Goal: Transaction & Acquisition: Purchase product/service

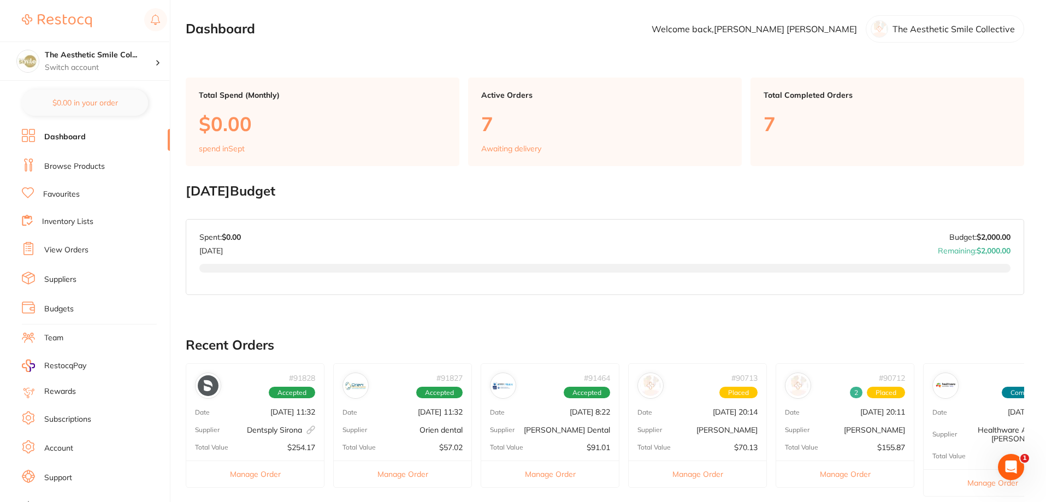
click at [66, 251] on link "View Orders" at bounding box center [66, 250] width 44 height 11
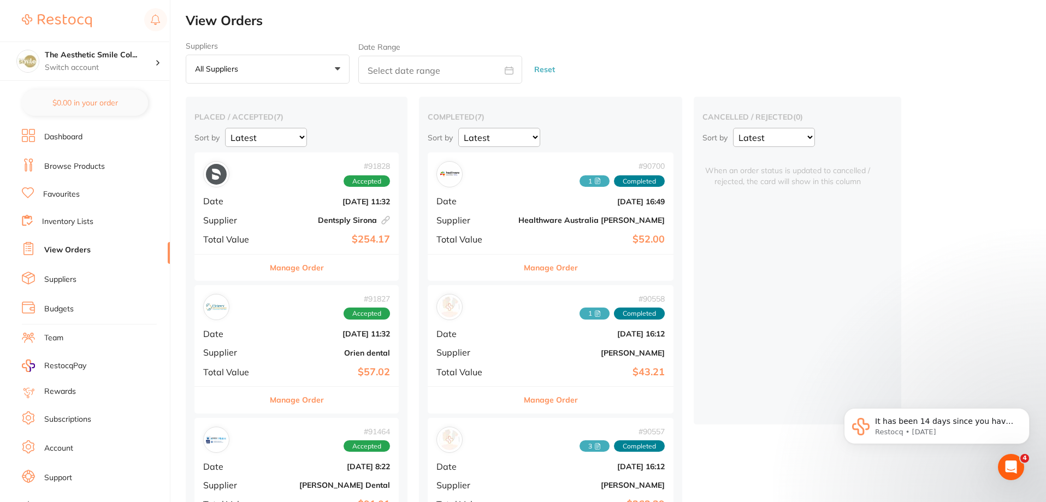
click at [86, 163] on link "Browse Products" at bounding box center [74, 166] width 61 height 11
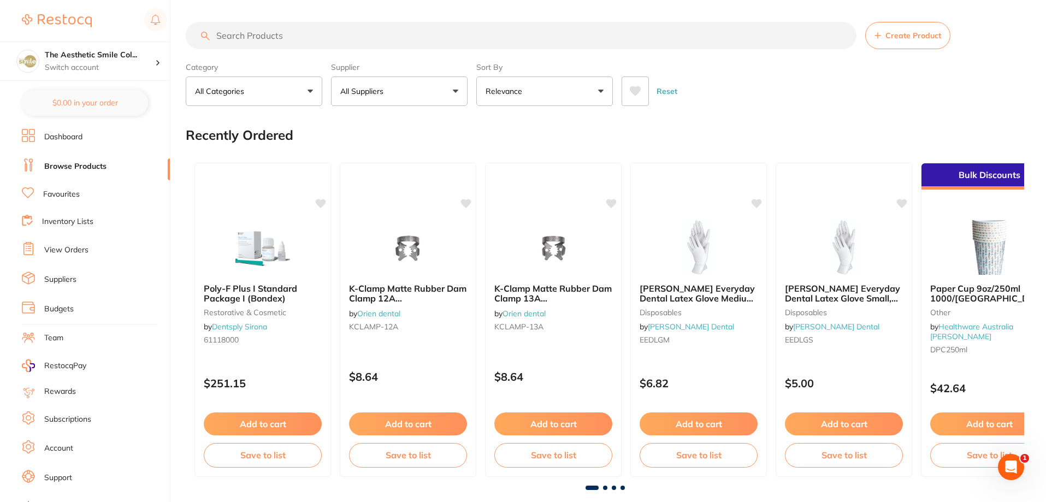
click at [256, 37] on input "search" at bounding box center [521, 35] width 671 height 27
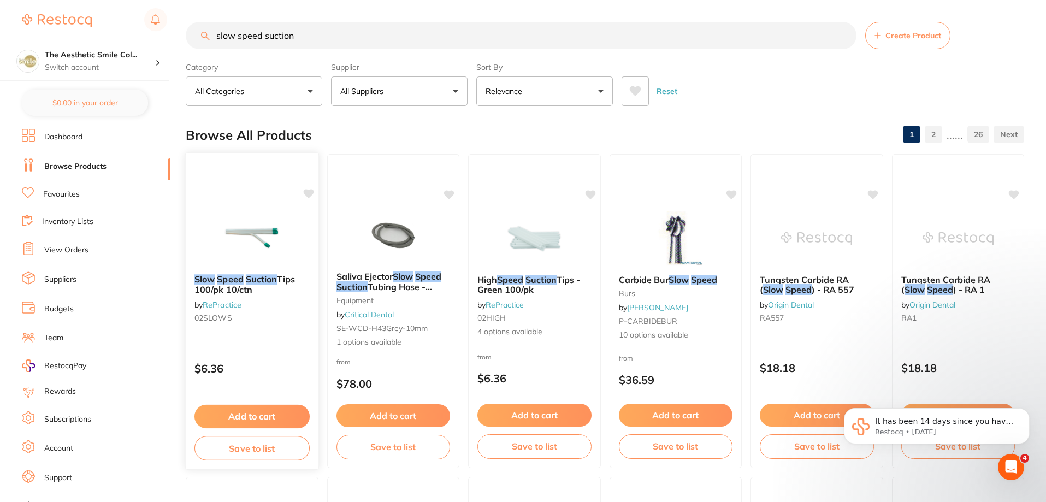
click at [266, 280] on em "Suction" at bounding box center [262, 279] width 32 height 11
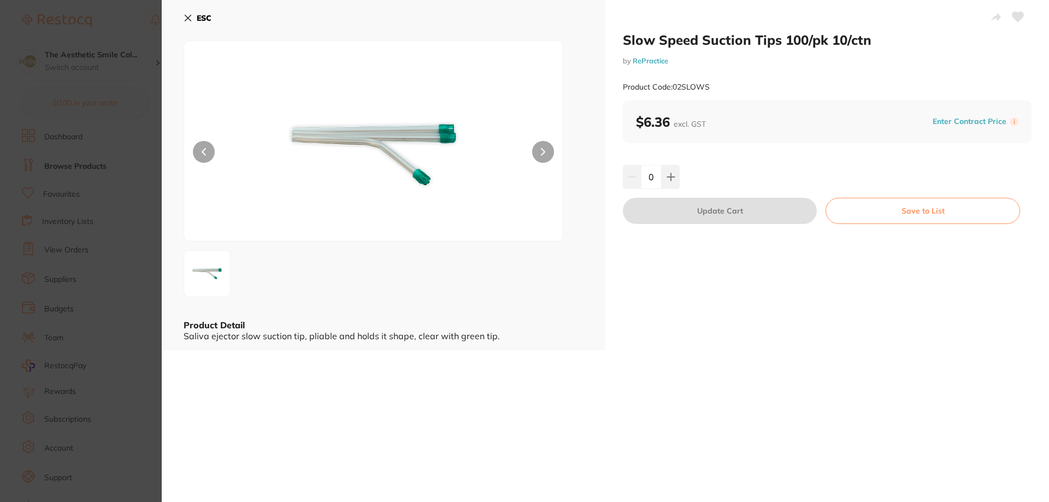
click at [187, 14] on icon at bounding box center [187, 18] width 9 height 9
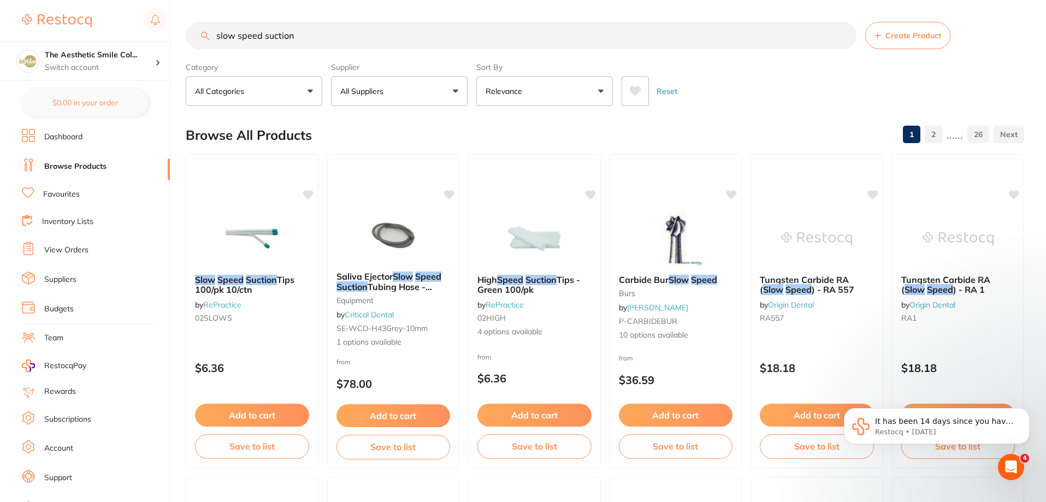
drag, startPoint x: 298, startPoint y: 37, endPoint x: 219, endPoint y: 37, distance: 78.6
click at [219, 37] on input "slow speed suction" at bounding box center [521, 35] width 671 height 27
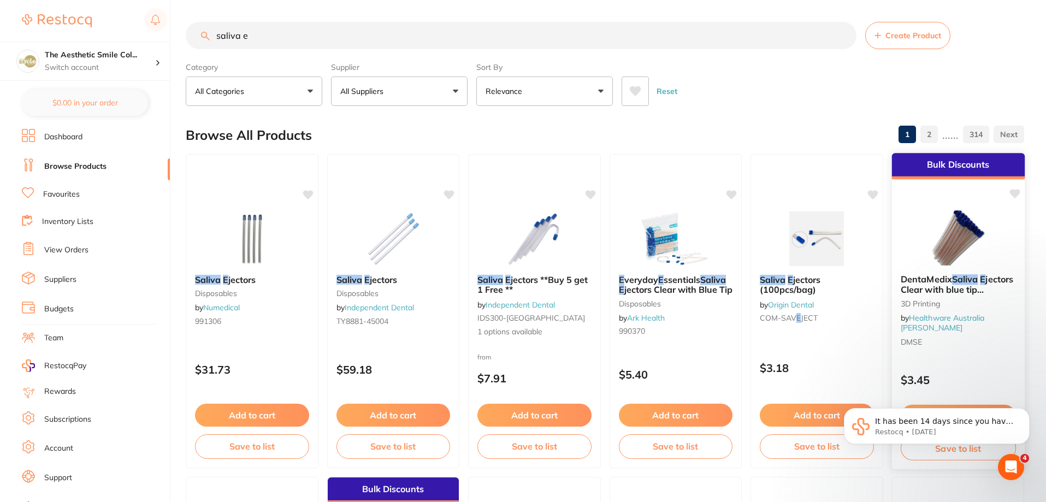
type input "saliva e"
click at [932, 266] on div "DentaMedix Saliva E jectors Clear with blue tip 100/Bag 3D Printing by Healthwa…" at bounding box center [957, 311] width 133 height 93
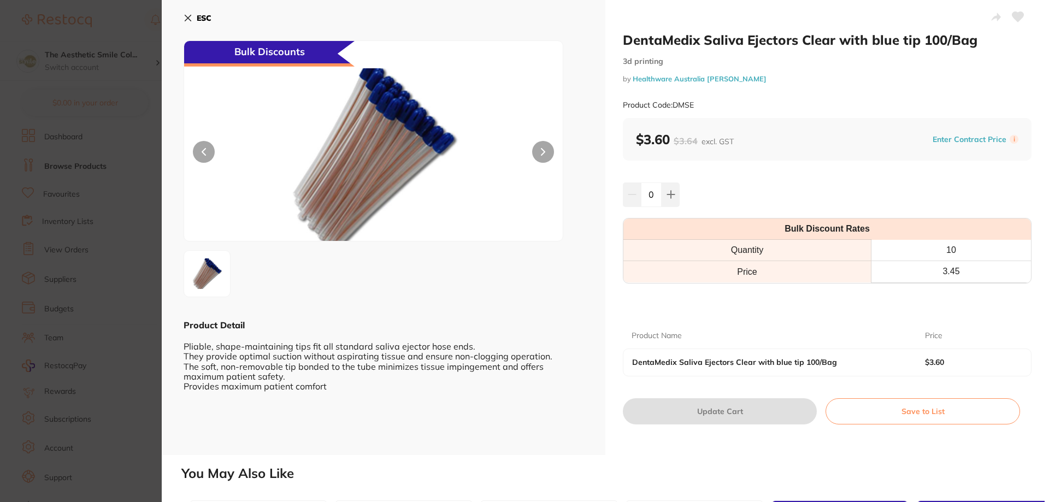
click at [197, 148] on button at bounding box center [204, 152] width 22 height 22
click at [186, 17] on icon at bounding box center [187, 18] width 9 height 9
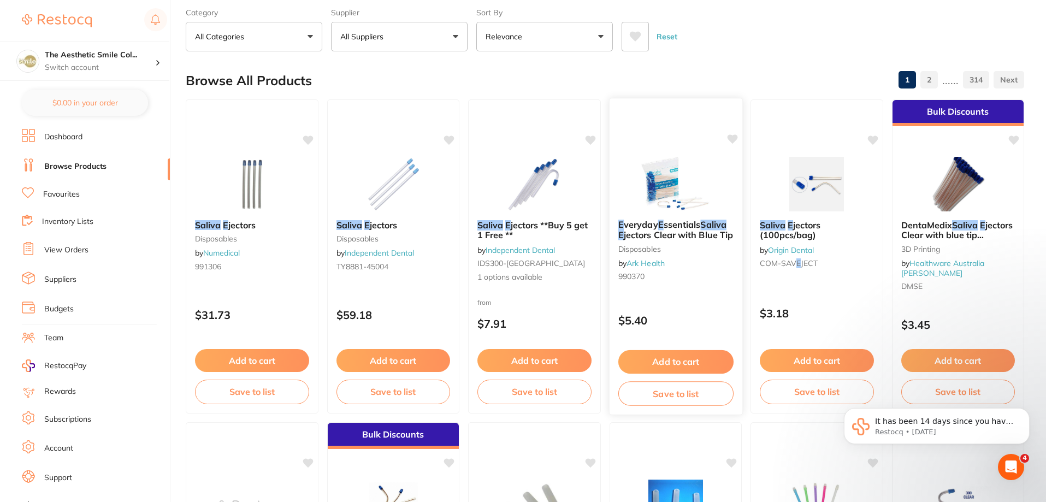
scroll to position [164, 0]
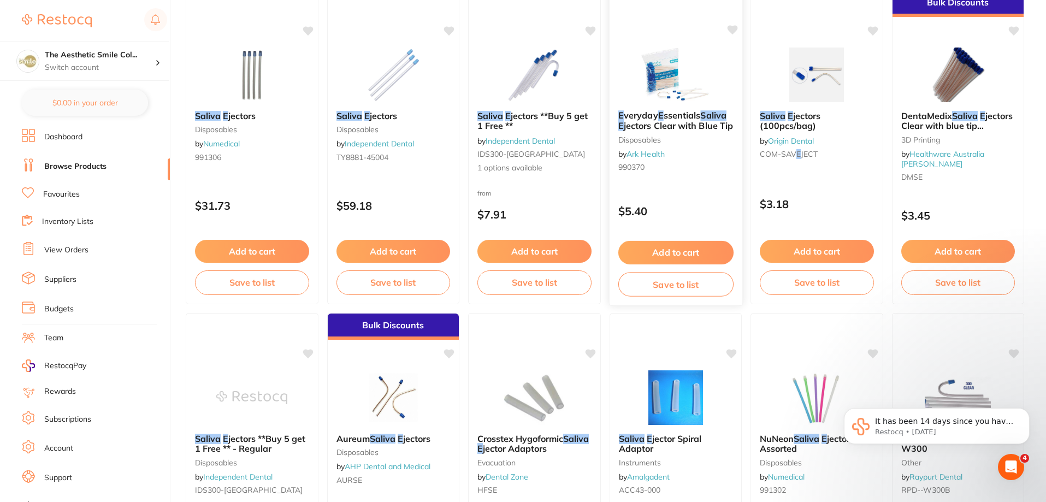
click at [673, 123] on span "jectors Clear with Blue Tip" at bounding box center [678, 125] width 109 height 11
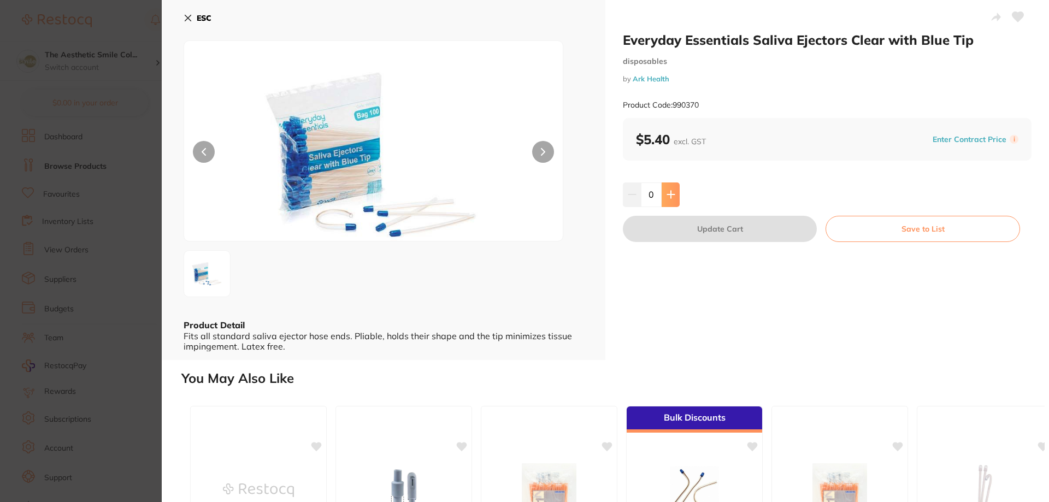
click at [675, 201] on button at bounding box center [670, 194] width 18 height 24
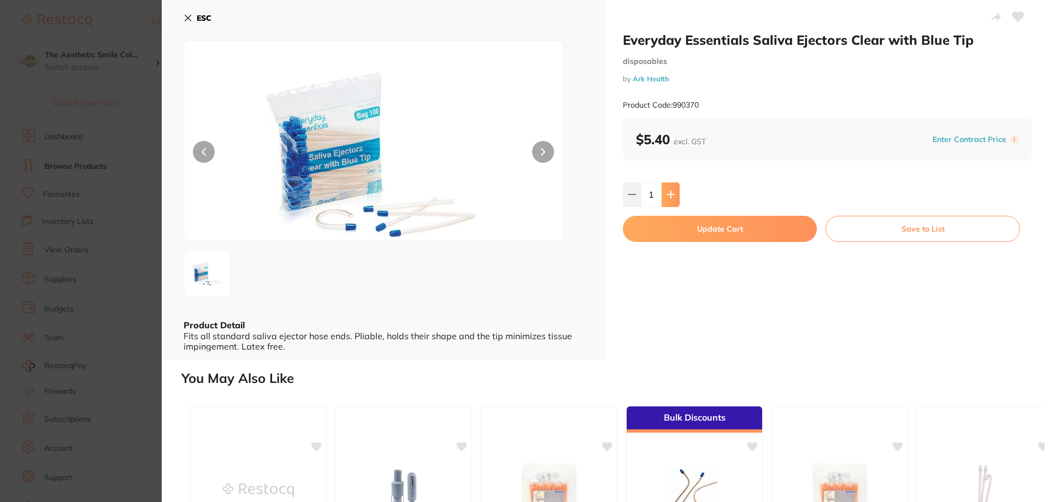
click at [672, 195] on icon at bounding box center [670, 194] width 7 height 7
type input "3"
click at [694, 226] on button "Update Cart" at bounding box center [720, 229] width 194 height 26
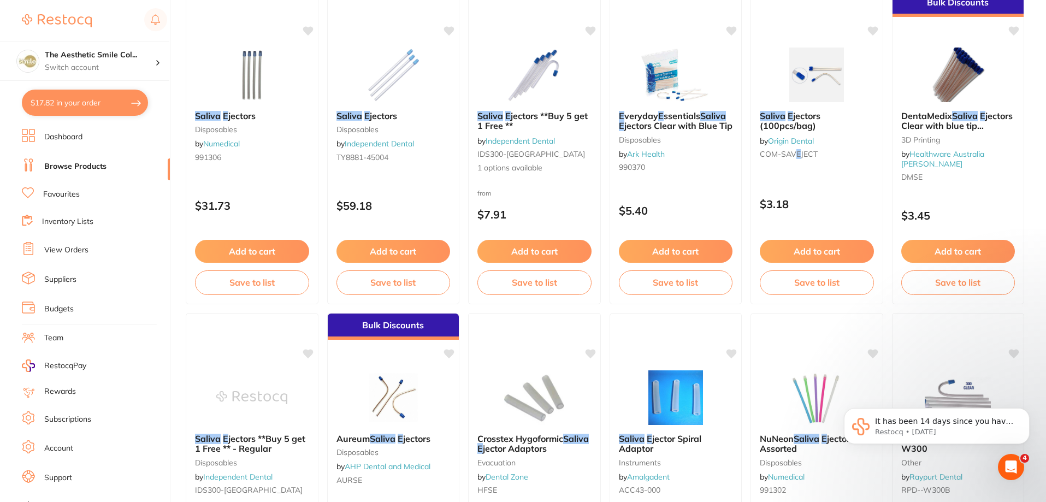
click at [95, 106] on button "$17.82 in your order" at bounding box center [85, 103] width 126 height 26
checkbox input "true"
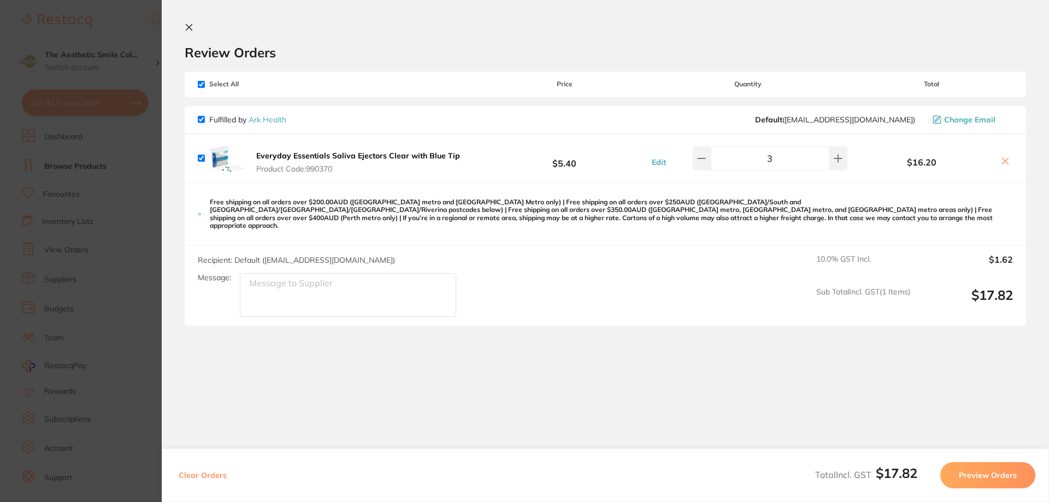
click at [971, 471] on button "Preview Orders" at bounding box center [987, 475] width 95 height 26
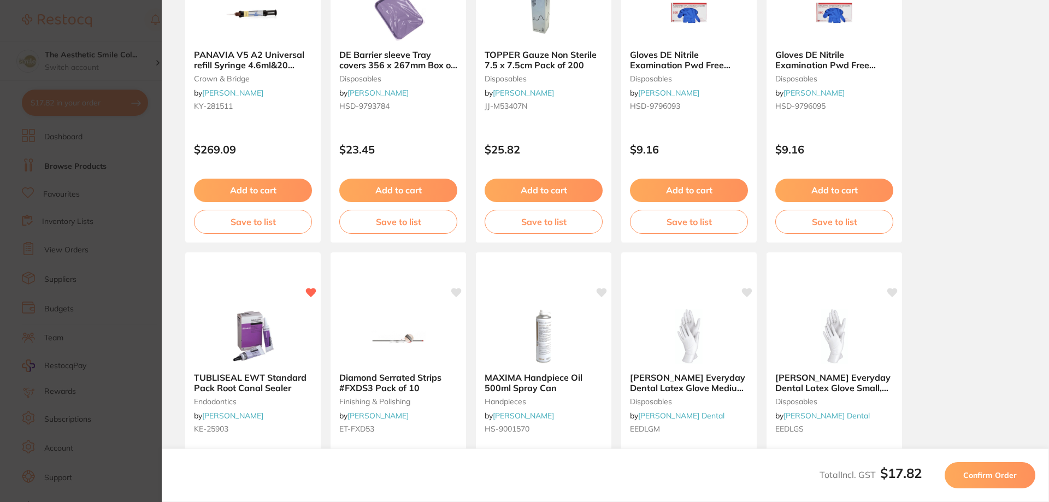
click at [968, 467] on button "Confirm Order" at bounding box center [989, 475] width 91 height 26
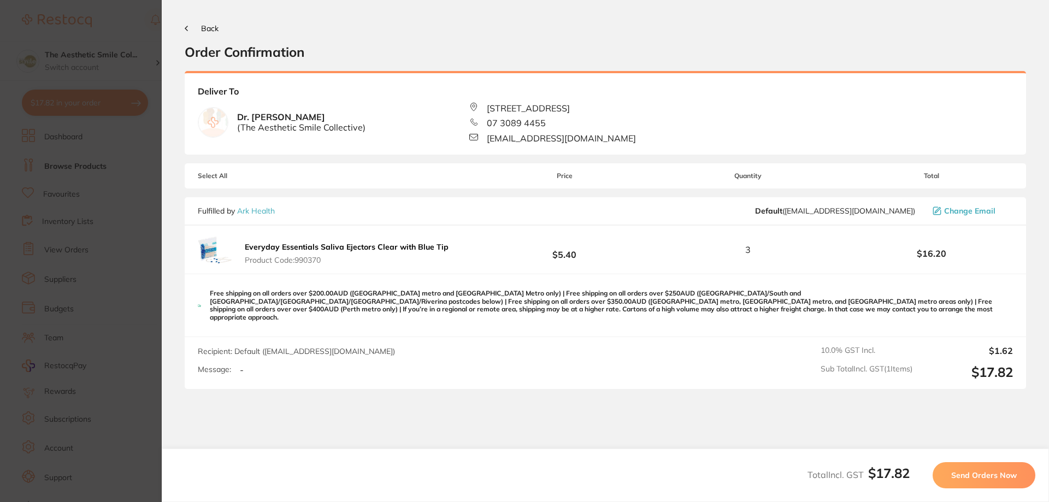
click at [953, 473] on span "Send Orders Now" at bounding box center [984, 475] width 66 height 10
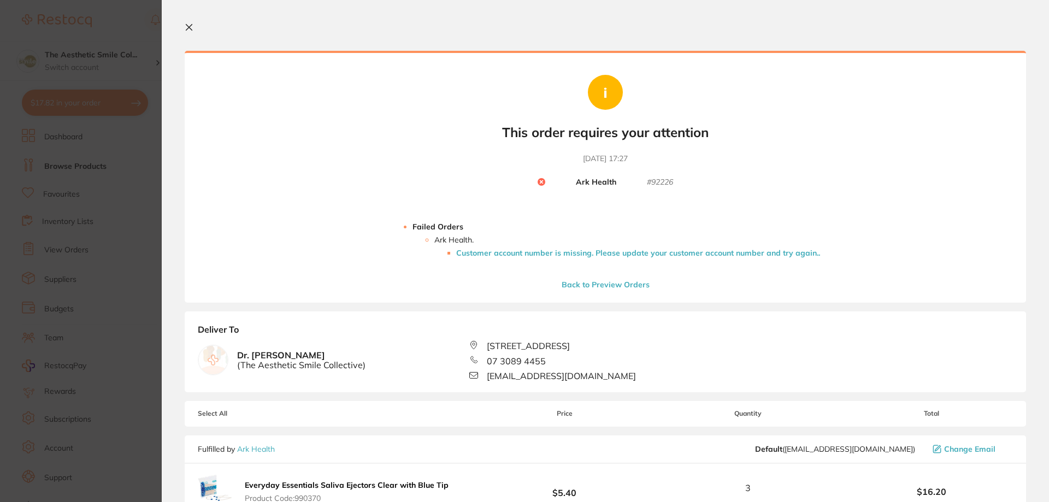
click at [605, 255] on li "Customer account number is missing. Please update your customer account number …" at bounding box center [638, 252] width 364 height 9
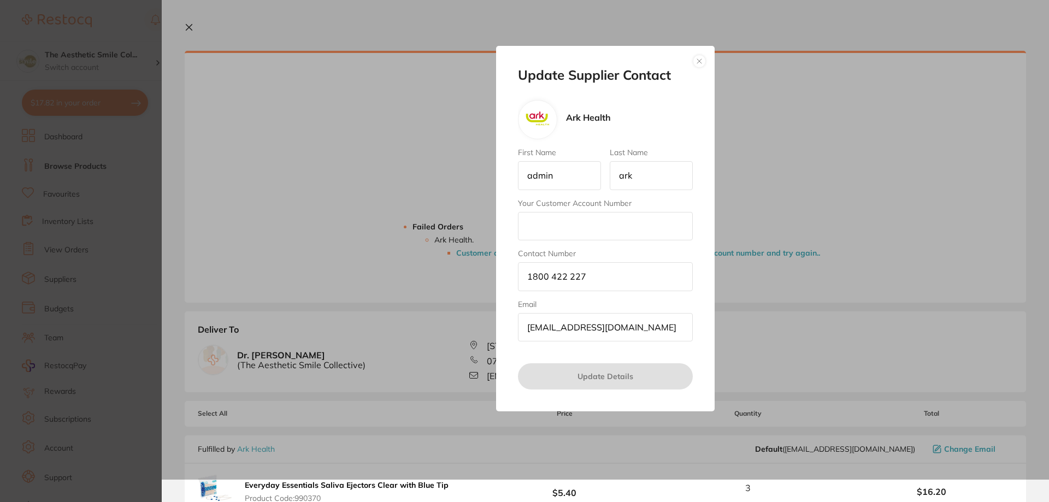
click at [561, 227] on input "Your Customer Account Number" at bounding box center [605, 226] width 175 height 28
paste input "218540"
click at [529, 225] on input "218540" at bounding box center [605, 226] width 175 height 28
type input "A218540"
click at [640, 375] on button "Update Details" at bounding box center [605, 376] width 175 height 26
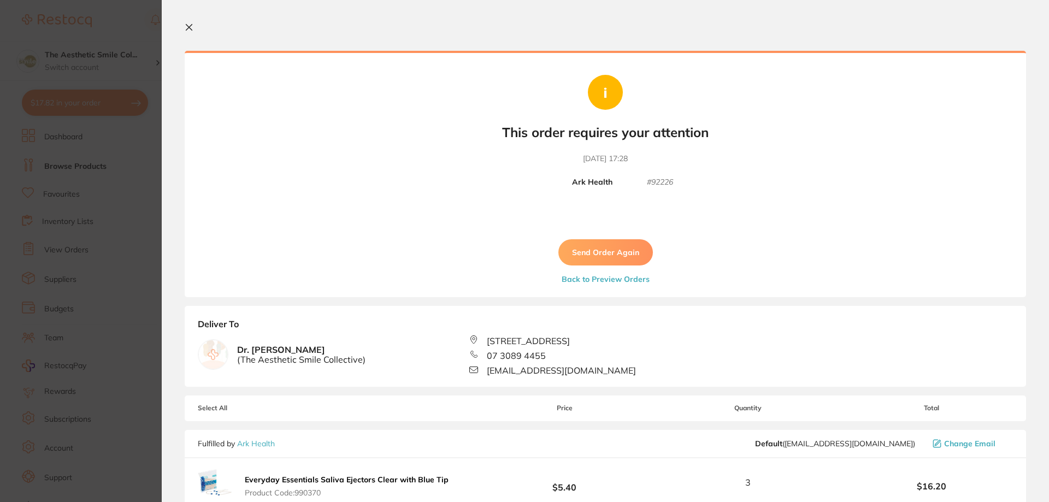
click at [624, 252] on button "Send Order Again" at bounding box center [605, 252] width 94 height 26
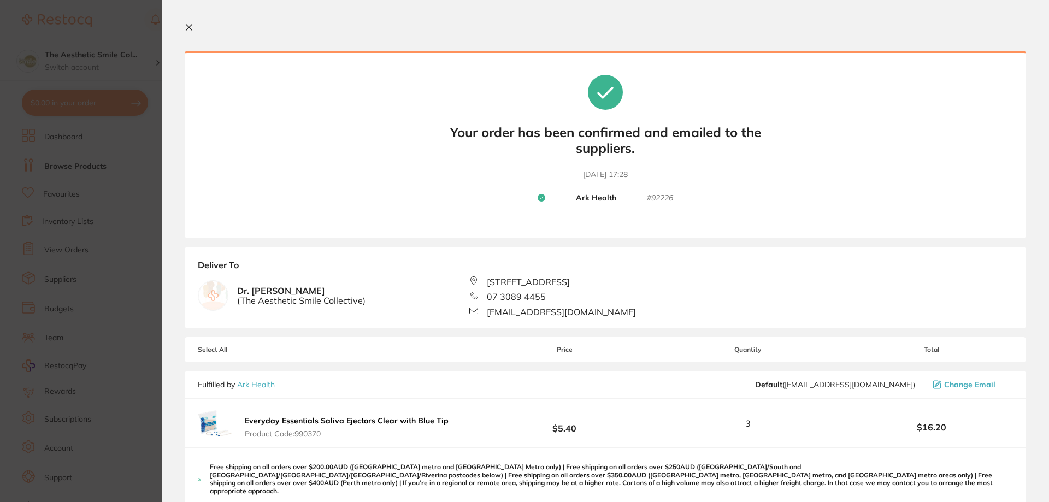
click at [192, 28] on icon at bounding box center [189, 27] width 9 height 9
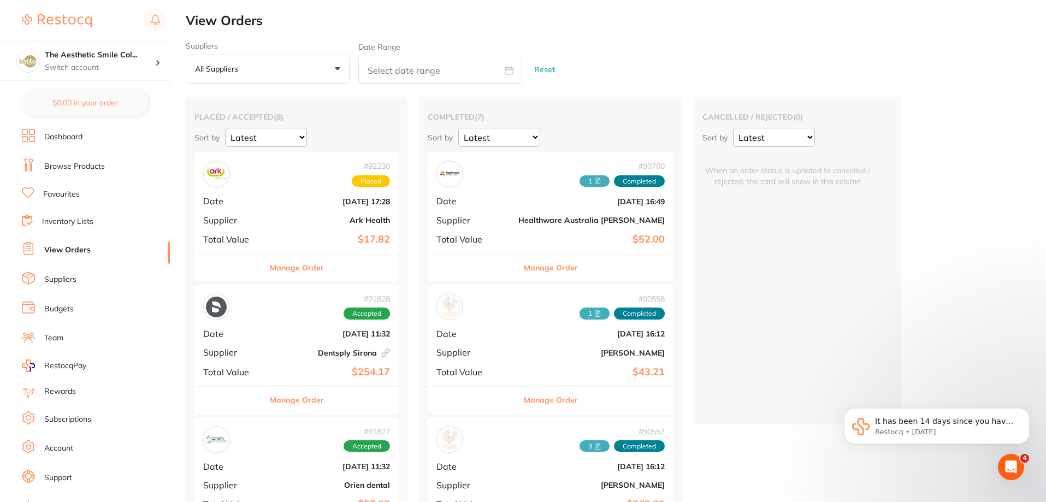
click at [326, 203] on b "[DATE] 17:28" at bounding box center [330, 201] width 119 height 9
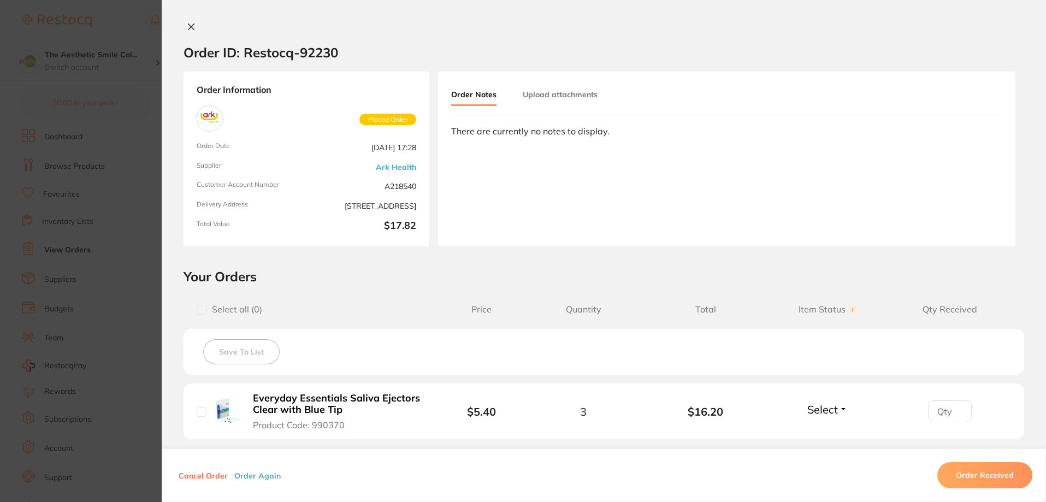
click at [119, 25] on section "Order ID: Restocq- 92230 Order Information Placed Order Order Date [DATE] 17:28…" at bounding box center [523, 251] width 1046 height 502
